Goal: Task Accomplishment & Management: Use online tool/utility

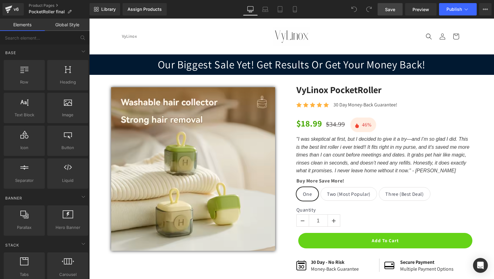
click at [385, 12] on link "Save" at bounding box center [390, 9] width 25 height 12
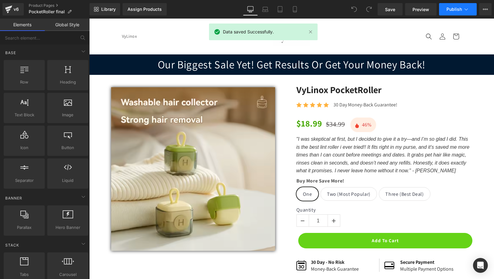
click at [453, 11] on span "Publish" at bounding box center [454, 9] width 15 height 5
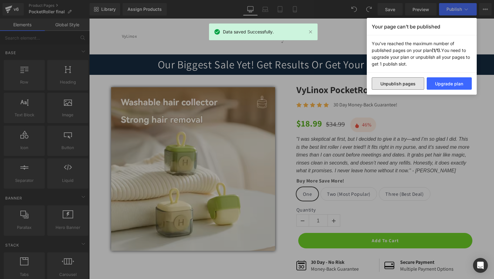
click at [406, 85] on button "Unpublish pages" at bounding box center [398, 83] width 53 height 12
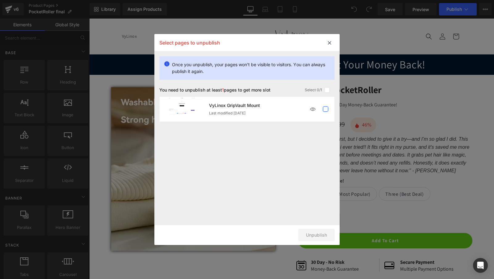
click at [326, 109] on label at bounding box center [326, 109] width 6 height 6
click at [326, 109] on input "checkbox" at bounding box center [326, 109] width 0 height 0
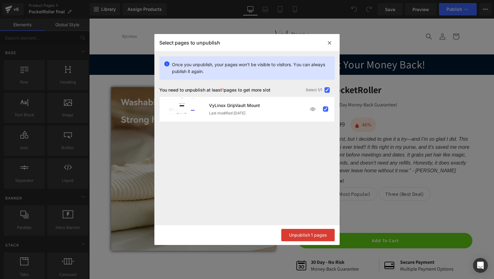
click at [300, 234] on button "Unpublish 1 pages" at bounding box center [307, 235] width 53 height 12
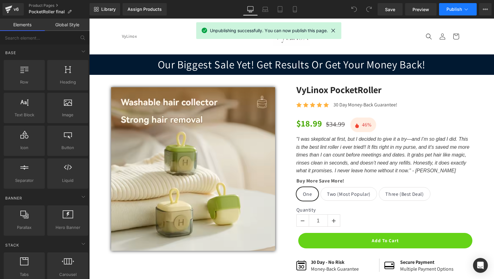
click at [473, 5] on button "Publish" at bounding box center [458, 9] width 38 height 12
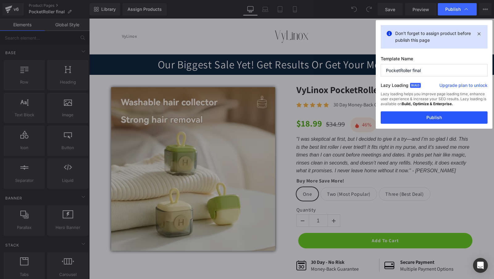
click at [427, 116] on button "Publish" at bounding box center [434, 117] width 107 height 12
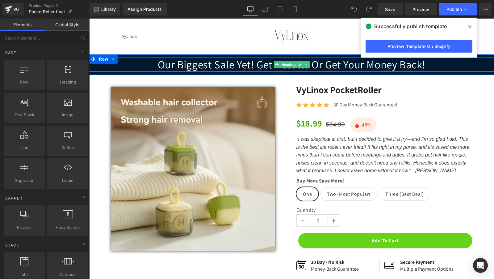
click at [212, 70] on h1 "Our Biggest Sale Yet! Get Results Or Get Your Money Back!" at bounding box center [291, 64] width 405 height 14
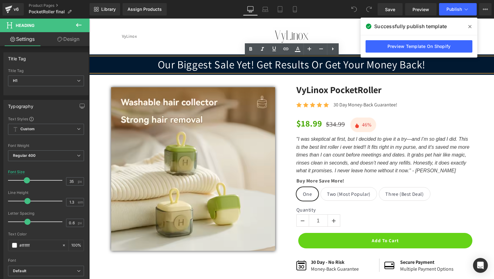
click at [203, 32] on nav "VyLinox" at bounding box center [191, 36] width 147 height 13
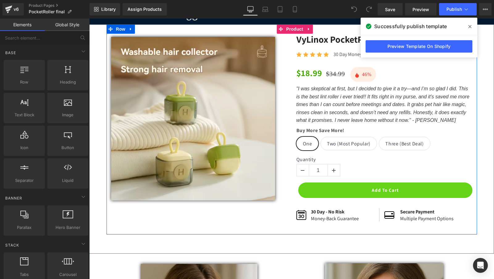
scroll to position [53, 0]
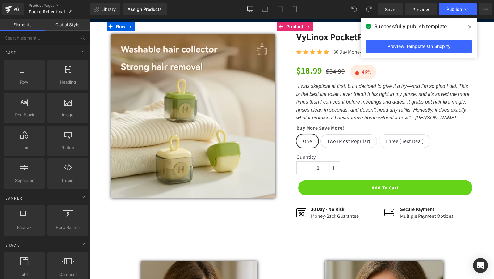
click at [353, 138] on span "Two (Most Popular)" at bounding box center [349, 140] width 44 height 13
click at [385, 136] on div "Buy More Save More! One Two (Most Popular) Three (Best Deal) (P) Swatches" at bounding box center [385, 133] width 176 height 35
click at [403, 143] on span "Three (Best Deal)" at bounding box center [405, 140] width 38 height 13
click at [346, 144] on span "Two (Most Popular)" at bounding box center [349, 140] width 44 height 13
click at [301, 141] on span "One" at bounding box center [308, 141] width 22 height 14
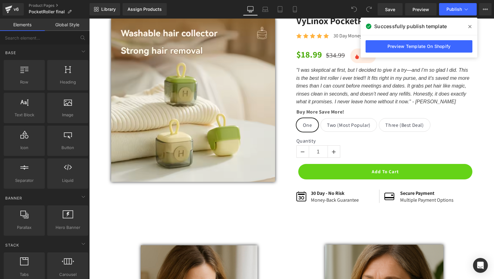
scroll to position [0, 0]
